Goal: Navigation & Orientation: Find specific page/section

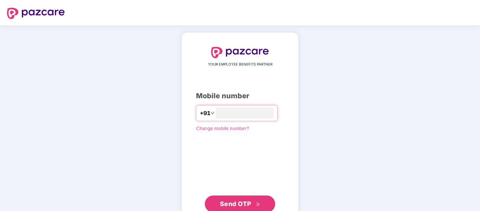
type input "**********"
click at [251, 202] on span "Send OTP" at bounding box center [235, 202] width 31 height 7
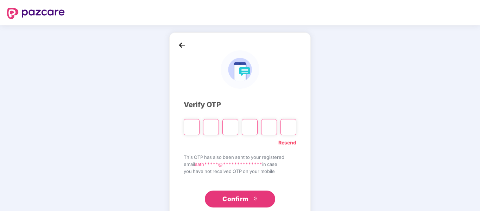
type input "*"
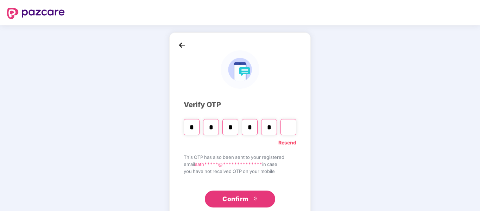
type input "*"
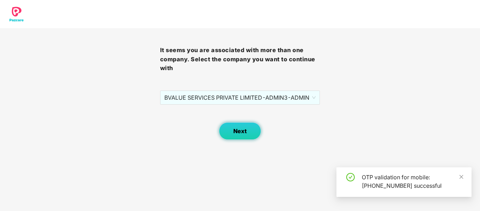
click at [244, 130] on span "Next" at bounding box center [239, 131] width 13 height 7
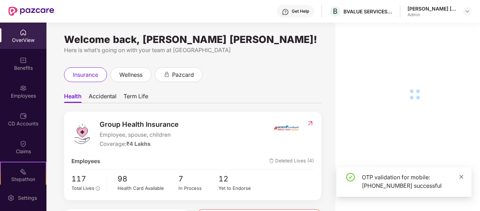
click at [461, 176] on icon "close" at bounding box center [462, 177] width 4 height 4
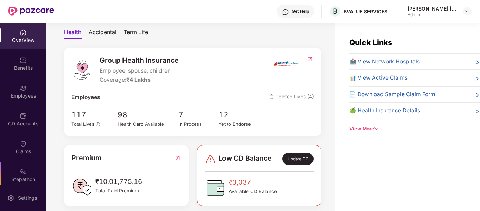
scroll to position [70, 0]
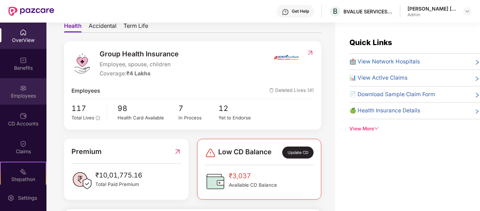
click at [28, 91] on div "Employees" at bounding box center [23, 91] width 46 height 26
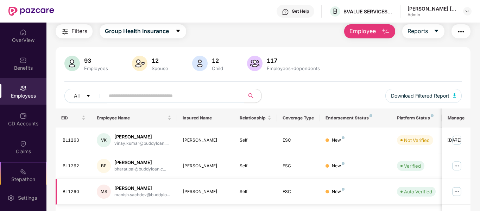
scroll to position [35, 0]
